Goal: Task Accomplishment & Management: Use online tool/utility

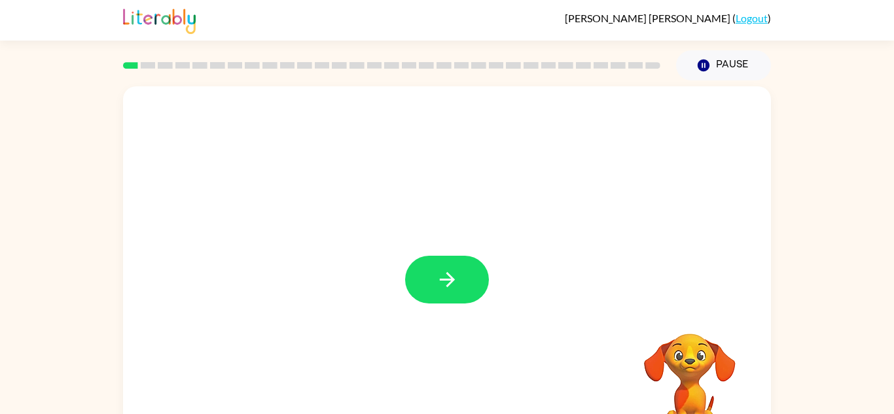
click at [423, 241] on div at bounding box center [447, 273] width 648 height 374
click at [452, 274] on icon "button" at bounding box center [447, 279] width 23 height 23
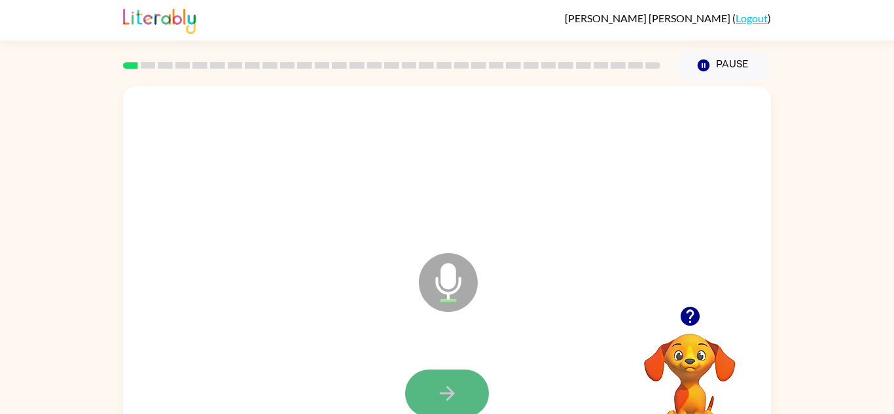
click at [447, 405] on icon "button" at bounding box center [447, 393] width 23 height 23
click at [431, 384] on button "button" at bounding box center [447, 394] width 84 height 48
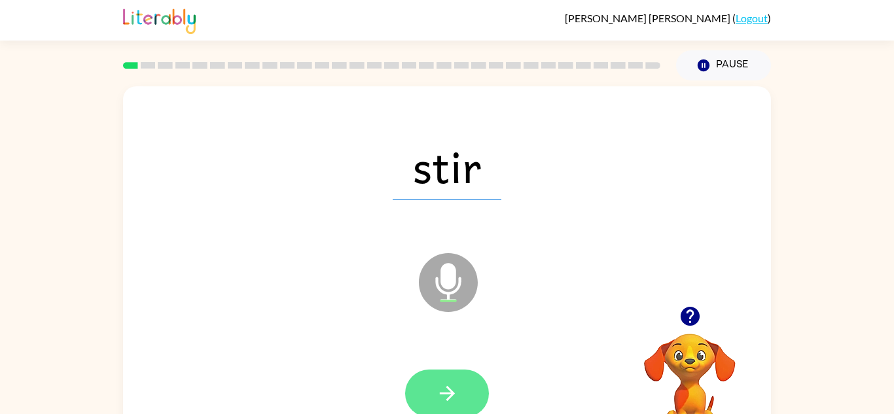
click at [457, 408] on button "button" at bounding box center [447, 394] width 84 height 48
click at [472, 389] on button "button" at bounding box center [447, 394] width 84 height 48
click at [457, 391] on icon "button" at bounding box center [447, 393] width 23 height 23
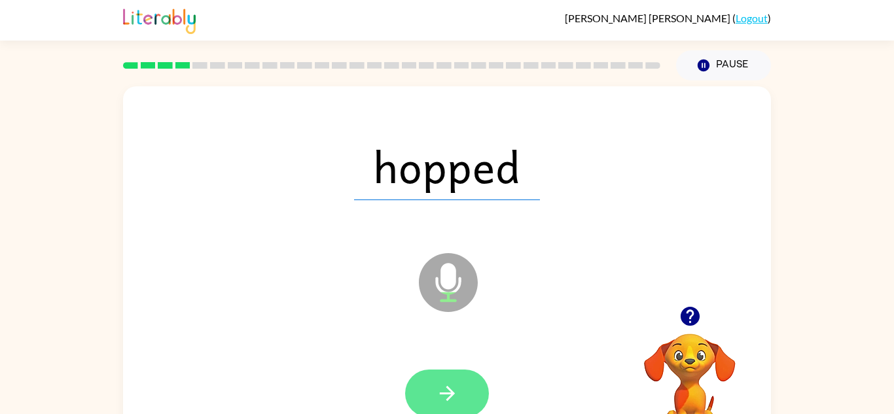
click at [443, 388] on icon "button" at bounding box center [447, 393] width 23 height 23
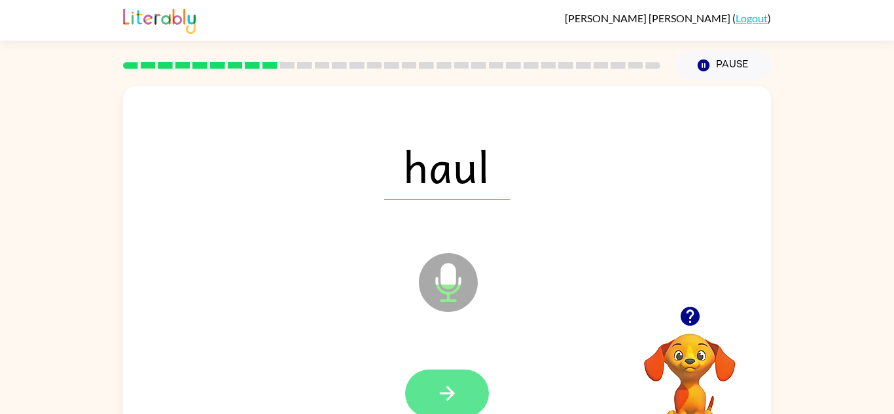
click at [463, 374] on button "button" at bounding box center [447, 394] width 84 height 48
click at [445, 383] on icon "button" at bounding box center [447, 393] width 23 height 23
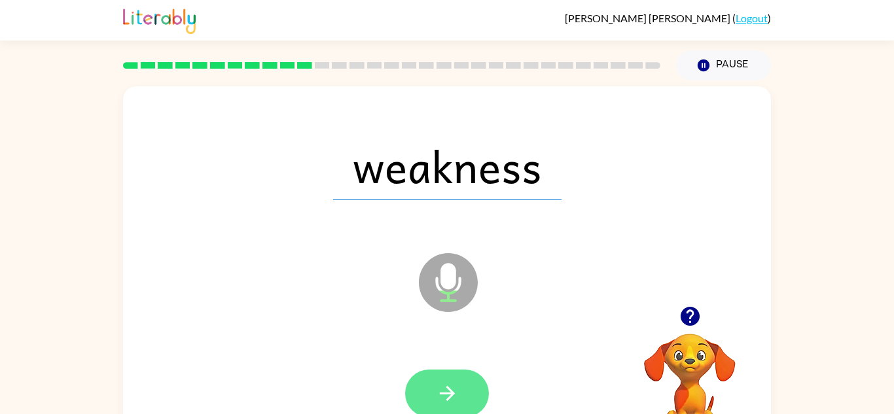
click at [453, 386] on icon "button" at bounding box center [447, 393] width 23 height 23
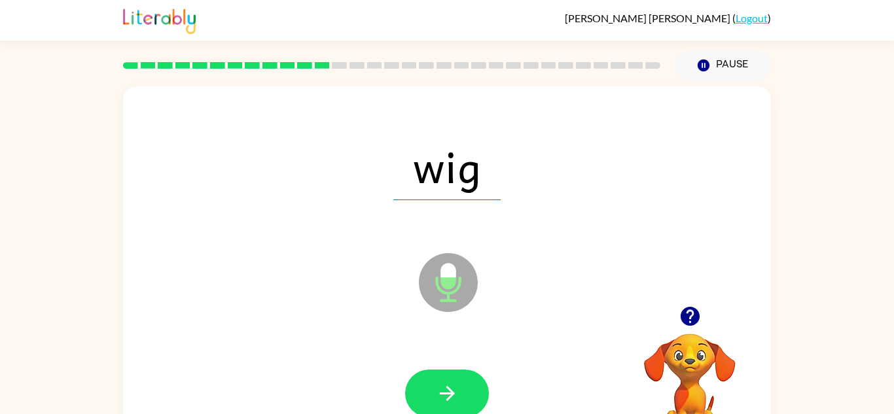
scroll to position [1, 0]
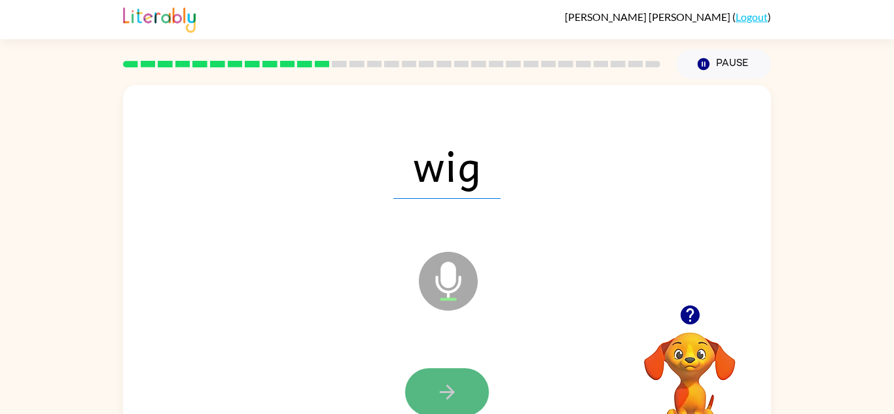
click at [451, 402] on icon "button" at bounding box center [447, 392] width 23 height 23
click at [437, 391] on div at bounding box center [447, 393] width 84 height 48
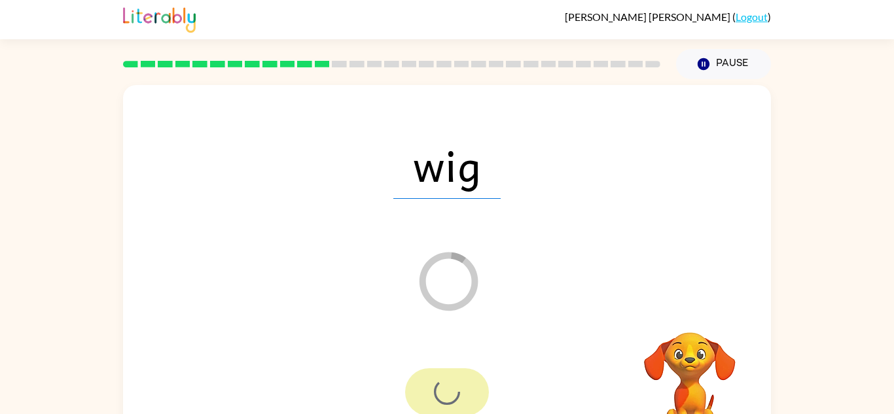
click at [444, 411] on div at bounding box center [447, 393] width 84 height 48
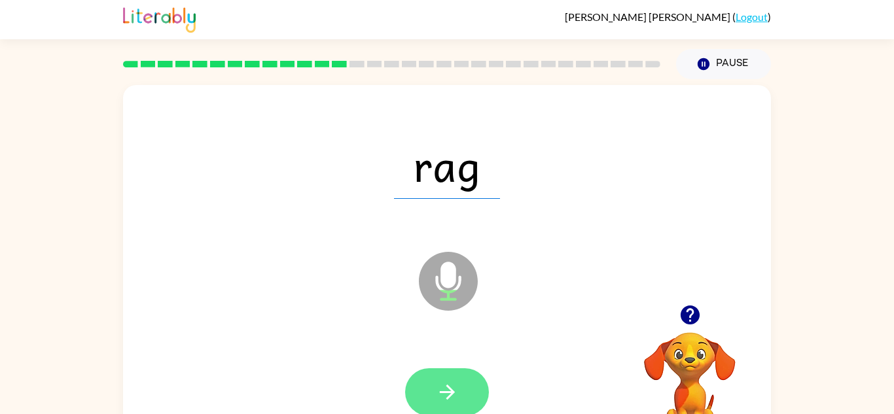
click at [457, 374] on button "button" at bounding box center [447, 393] width 84 height 48
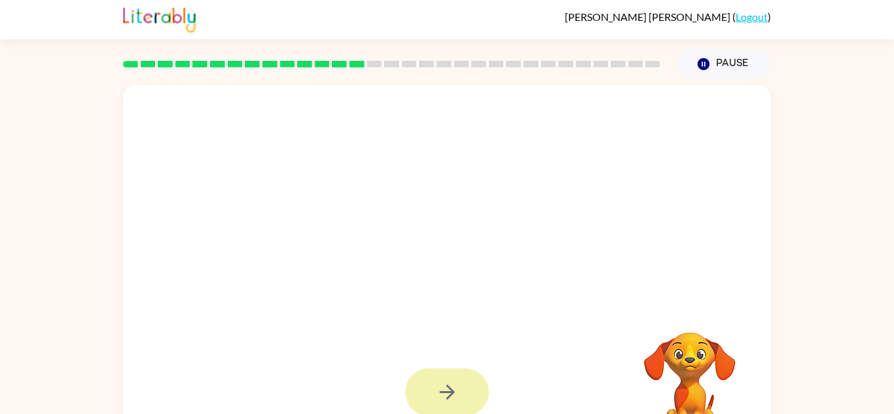
click at [466, 389] on button "button" at bounding box center [447, 393] width 84 height 48
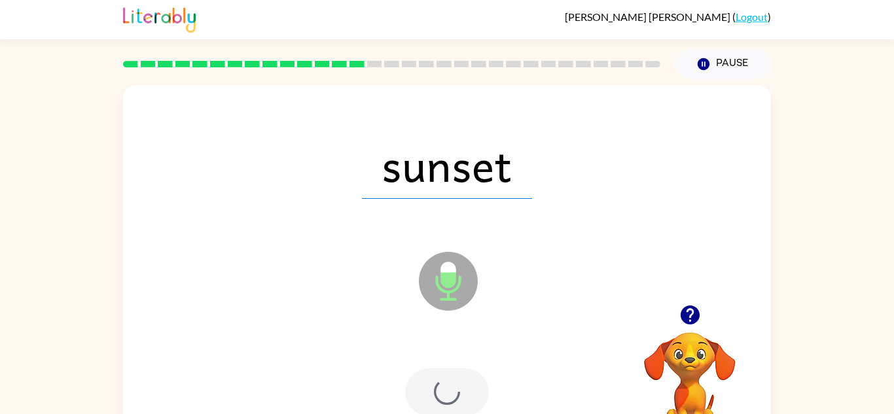
click at [475, 385] on div at bounding box center [447, 393] width 84 height 48
click at [467, 387] on div at bounding box center [447, 393] width 84 height 48
click at [473, 384] on div at bounding box center [447, 393] width 84 height 48
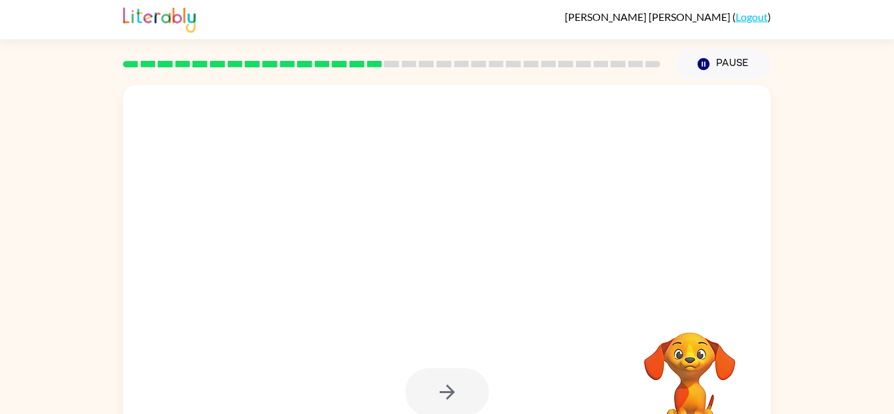
click at [474, 386] on div at bounding box center [447, 393] width 84 height 48
click at [469, 389] on div at bounding box center [447, 393] width 84 height 48
click at [483, 387] on div at bounding box center [447, 393] width 84 height 48
click at [482, 374] on div at bounding box center [447, 393] width 84 height 48
click at [464, 386] on div at bounding box center [447, 393] width 84 height 48
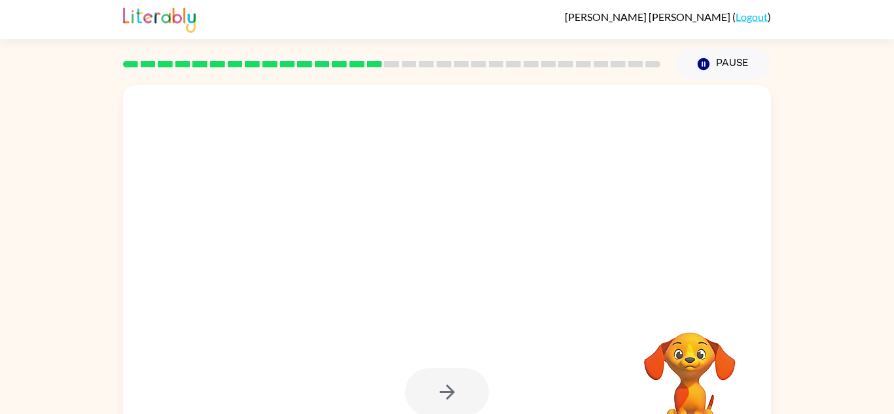
click at [470, 387] on div at bounding box center [447, 393] width 84 height 48
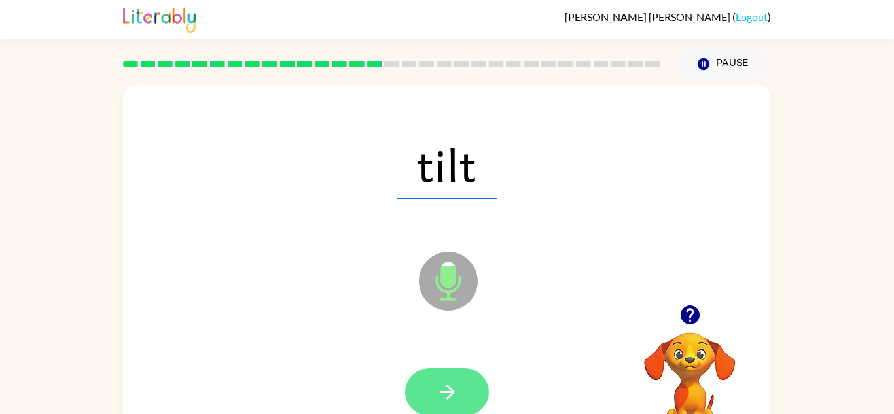
click at [470, 384] on button "button" at bounding box center [447, 393] width 84 height 48
click at [467, 388] on div at bounding box center [447, 393] width 84 height 48
click at [463, 391] on div at bounding box center [447, 393] width 84 height 48
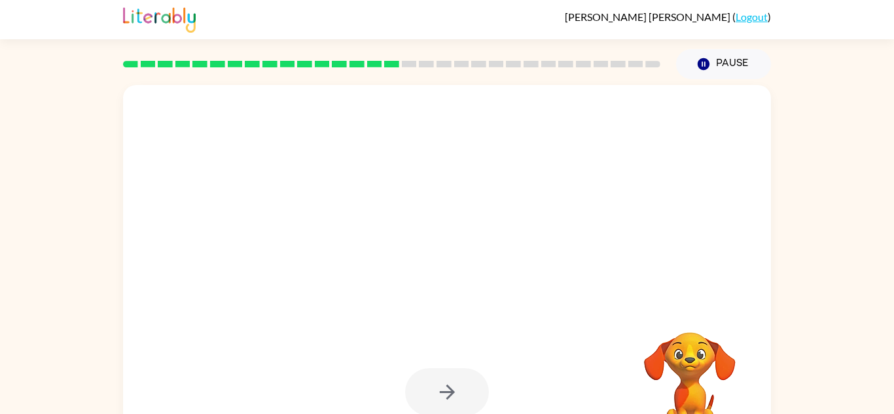
click at [458, 396] on div at bounding box center [447, 393] width 84 height 48
click at [470, 391] on div at bounding box center [447, 393] width 84 height 48
click at [466, 393] on div at bounding box center [447, 393] width 84 height 48
click at [468, 393] on div at bounding box center [447, 393] width 84 height 48
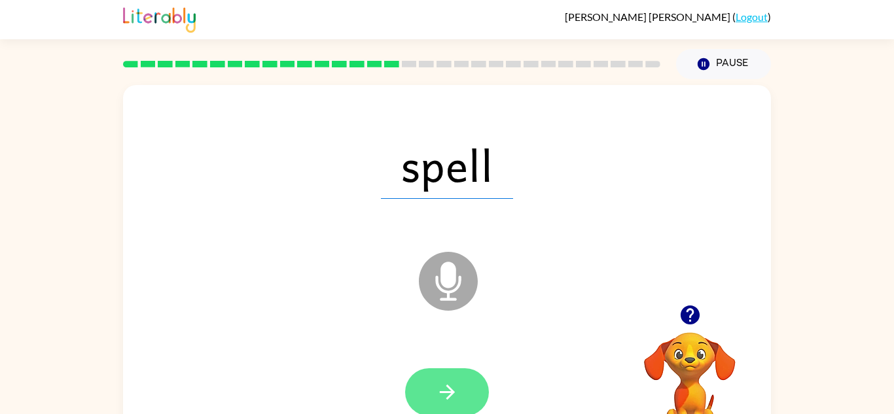
click at [478, 393] on button "button" at bounding box center [447, 393] width 84 height 48
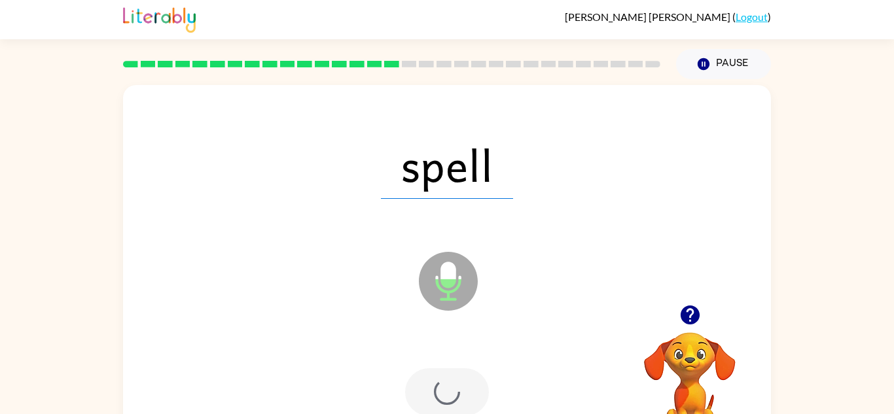
click at [474, 391] on div at bounding box center [447, 393] width 84 height 48
click at [467, 391] on div at bounding box center [447, 393] width 84 height 48
click at [460, 389] on div at bounding box center [447, 393] width 84 height 48
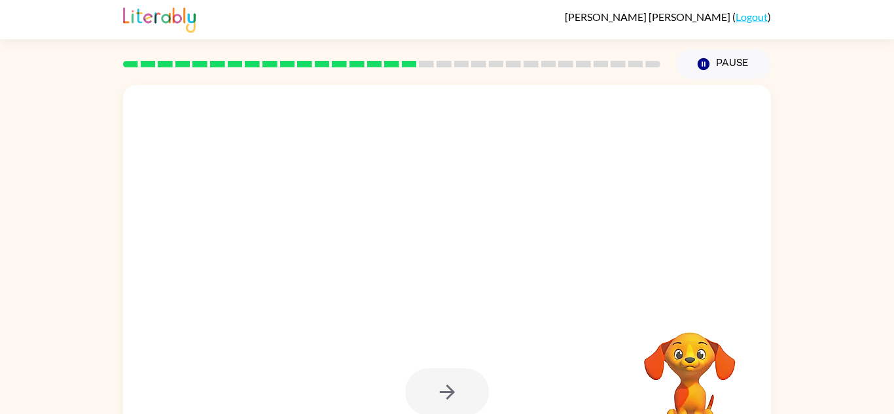
click at [469, 389] on div at bounding box center [447, 393] width 84 height 48
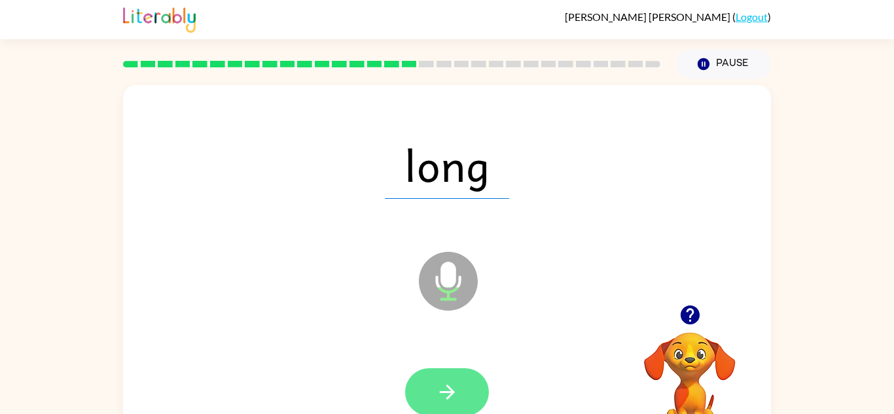
click at [451, 382] on icon "button" at bounding box center [447, 392] width 23 height 23
click at [470, 379] on button "button" at bounding box center [447, 393] width 84 height 48
click at [459, 411] on button "button" at bounding box center [447, 393] width 84 height 48
click at [465, 382] on button "button" at bounding box center [447, 393] width 84 height 48
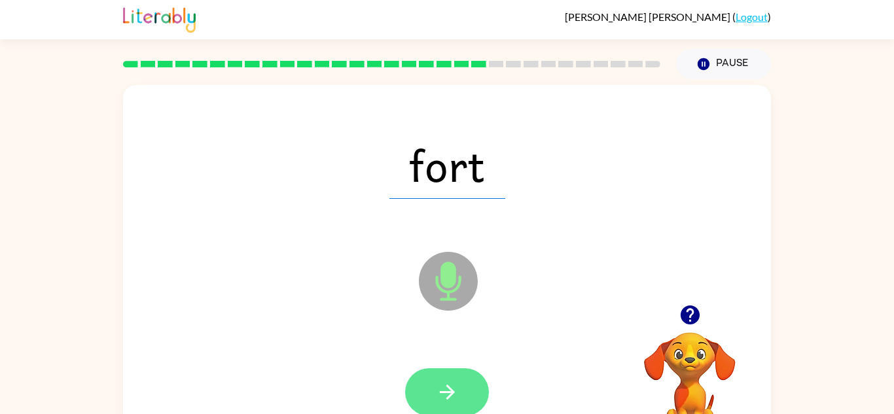
click at [458, 377] on button "button" at bounding box center [447, 393] width 84 height 48
click at [470, 382] on button "button" at bounding box center [447, 393] width 84 height 48
click at [442, 389] on icon "button" at bounding box center [447, 392] width 23 height 23
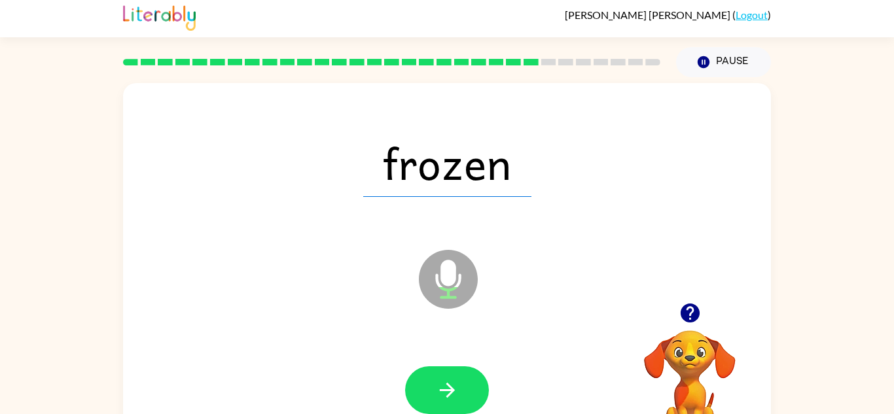
scroll to position [5, 0]
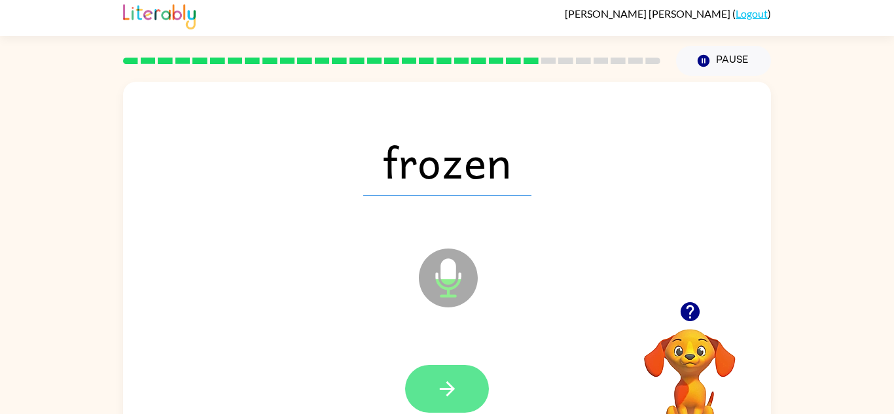
click at [465, 386] on button "button" at bounding box center [447, 389] width 84 height 48
click at [452, 374] on button "button" at bounding box center [447, 389] width 84 height 48
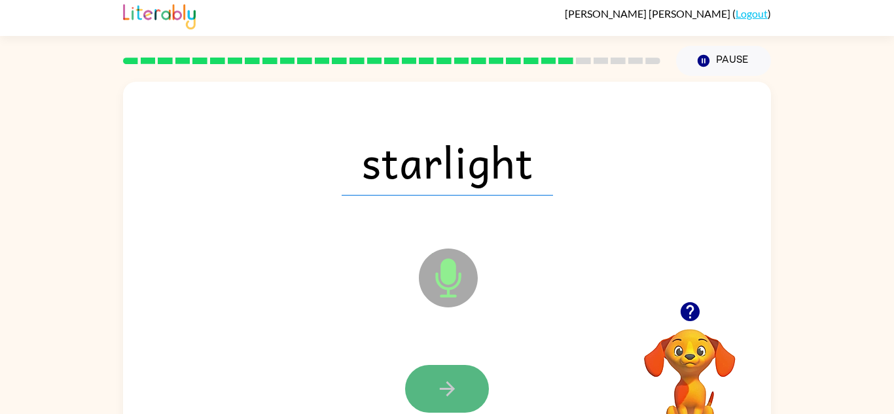
click at [440, 391] on icon "button" at bounding box center [447, 389] width 23 height 23
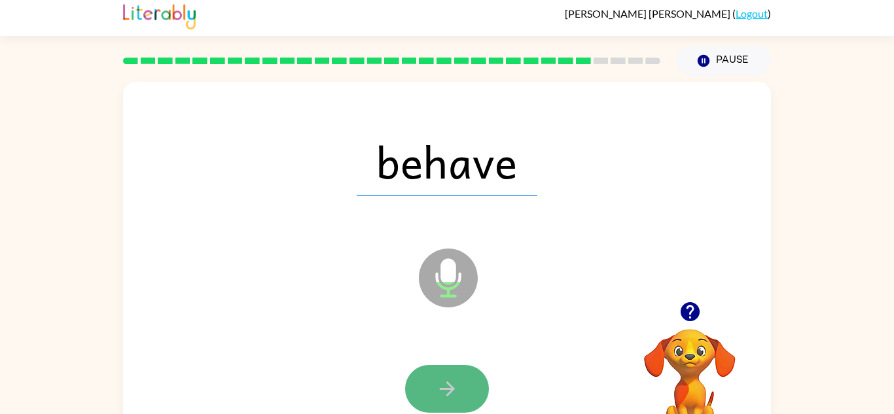
click at [442, 392] on icon "button" at bounding box center [447, 389] width 23 height 23
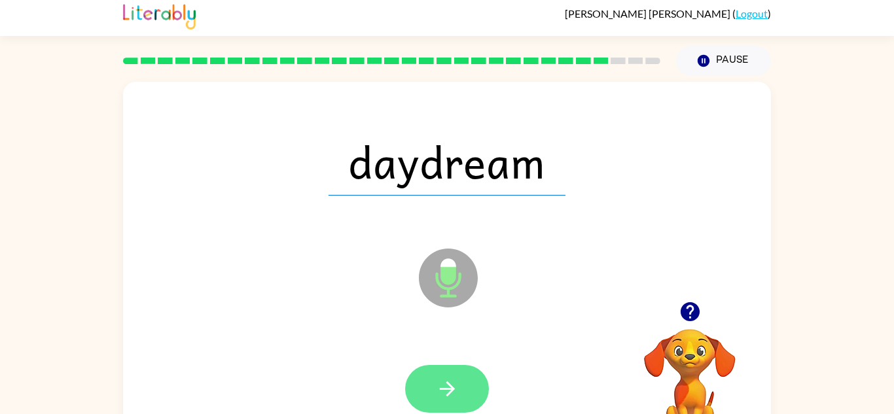
click at [442, 389] on icon "button" at bounding box center [446, 389] width 15 height 15
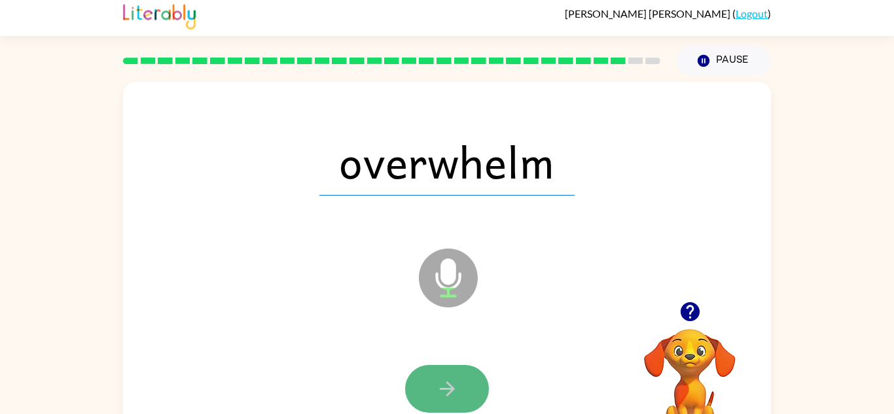
click at [441, 384] on icon "button" at bounding box center [447, 389] width 23 height 23
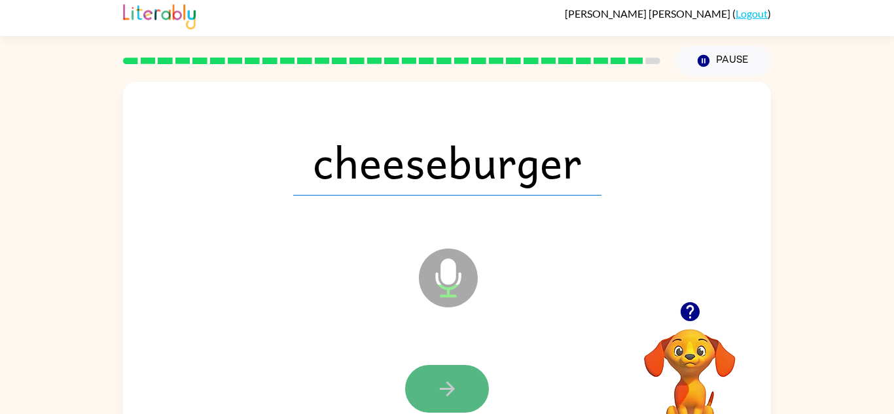
click at [442, 383] on icon "button" at bounding box center [447, 389] width 23 height 23
